Goal: Use online tool/utility: Utilize a website feature to perform a specific function

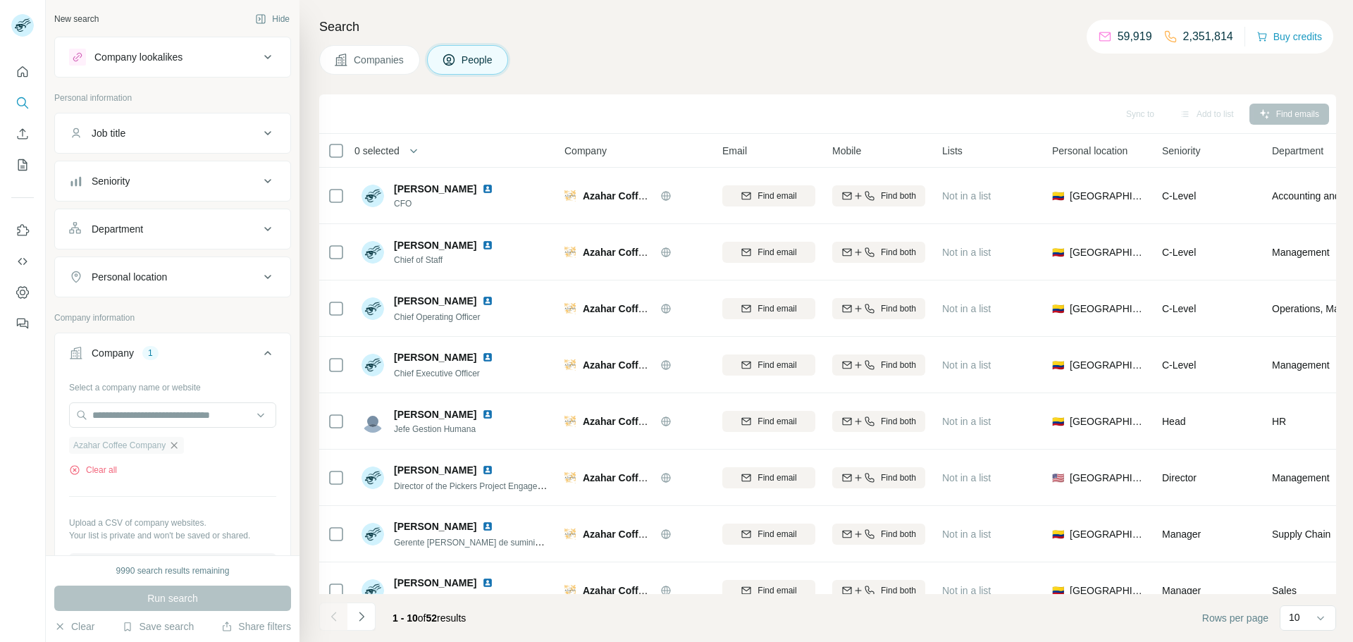
click at [175, 443] on icon "button" at bounding box center [173, 445] width 11 height 11
click at [179, 421] on input "text" at bounding box center [172, 414] width 207 height 25
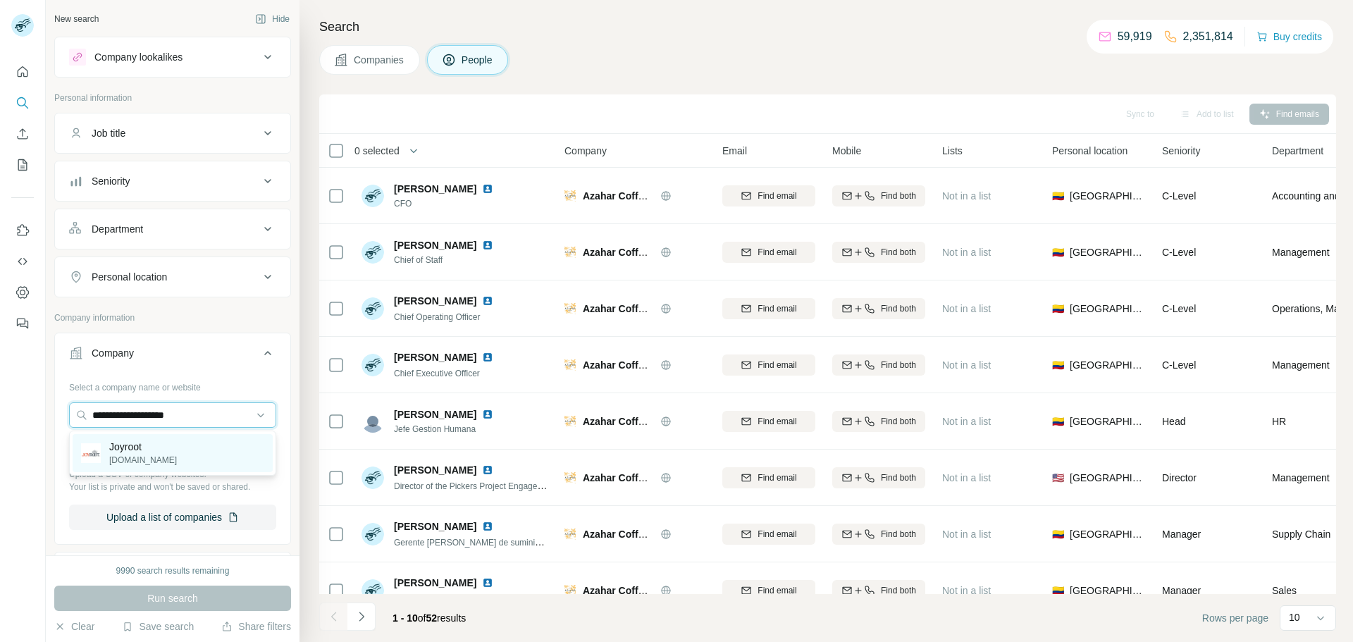
type input "**********"
click at [178, 445] on div "Joyroot [DOMAIN_NAME]" at bounding box center [173, 453] width 200 height 38
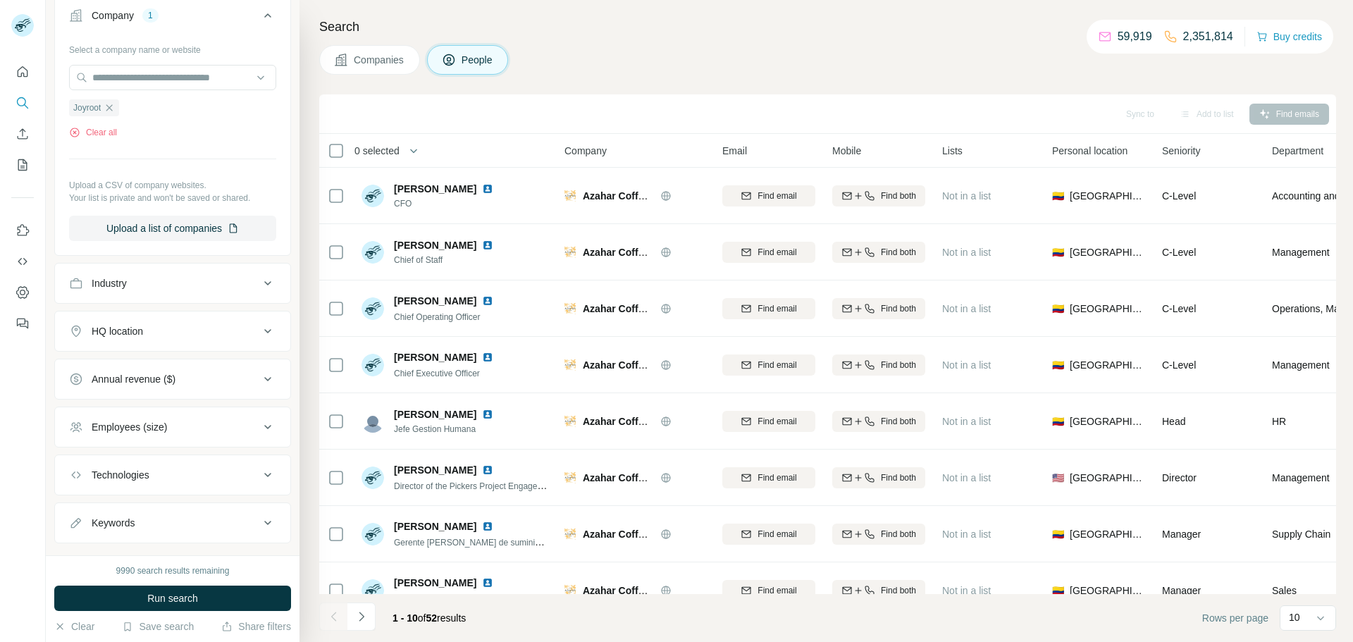
scroll to position [308, 0]
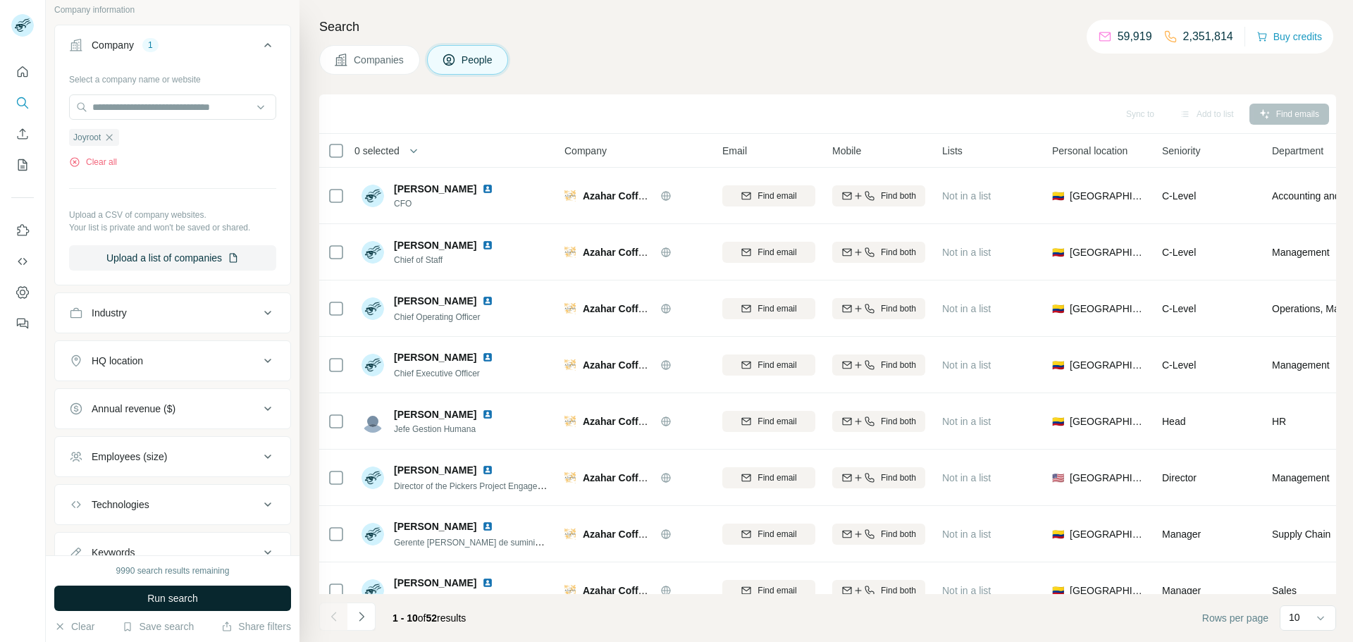
click at [255, 590] on button "Run search" at bounding box center [172, 597] width 237 height 25
